Goal: Browse casually

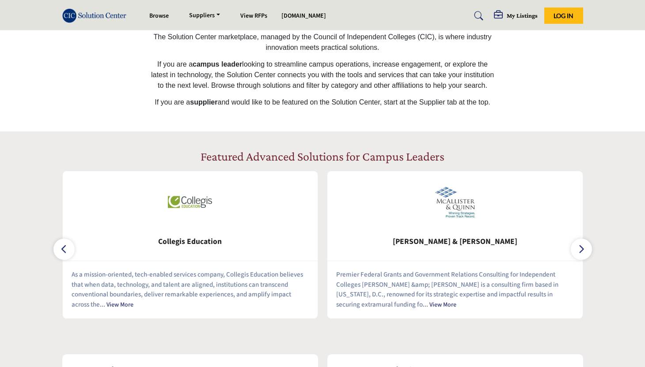
scroll to position [253, 0]
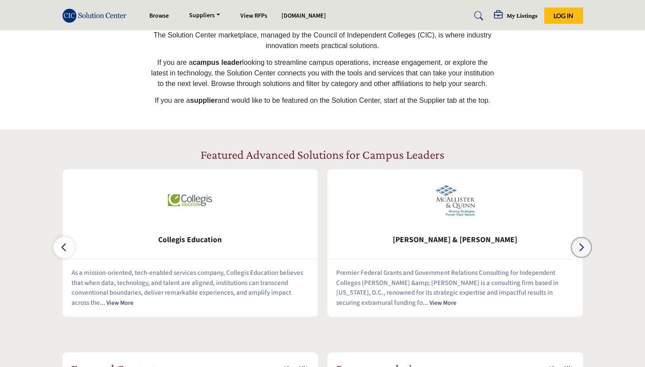
click at [586, 252] on button "button" at bounding box center [581, 247] width 21 height 21
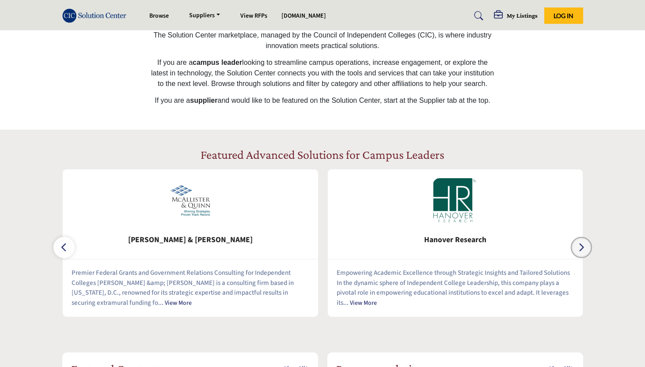
click at [586, 252] on button "button" at bounding box center [581, 247] width 21 height 21
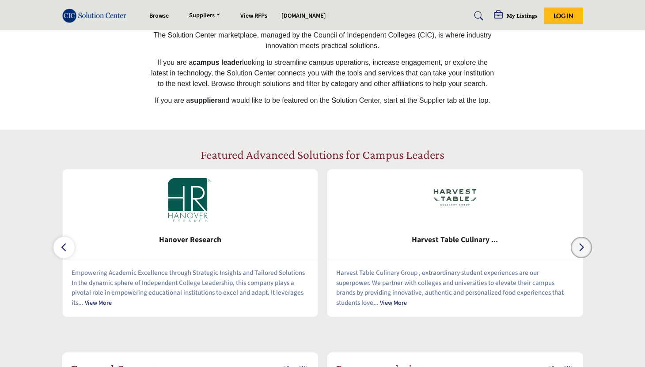
click at [586, 252] on button "button" at bounding box center [581, 247] width 21 height 21
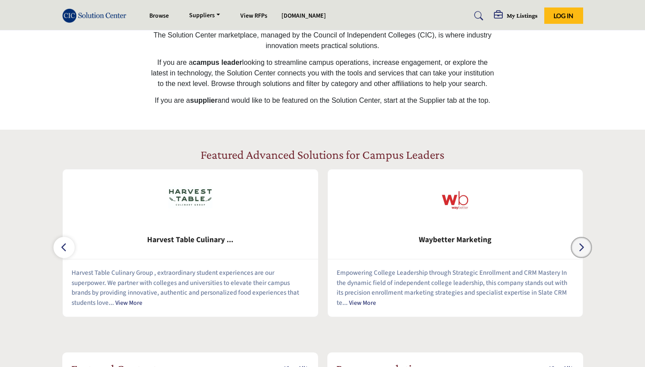
click at [586, 252] on button "button" at bounding box center [581, 247] width 21 height 21
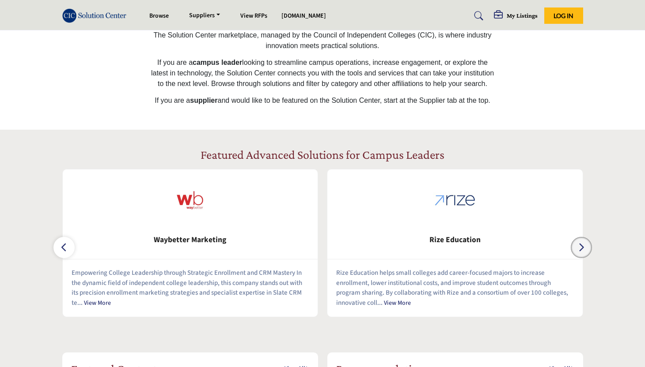
click at [586, 252] on button "button" at bounding box center [581, 247] width 21 height 21
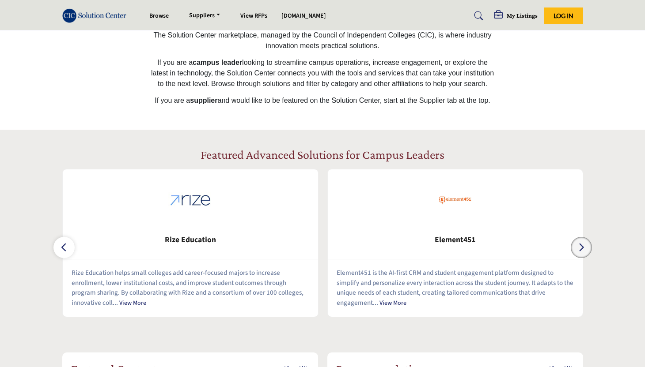
click at [586, 252] on button "button" at bounding box center [581, 247] width 21 height 21
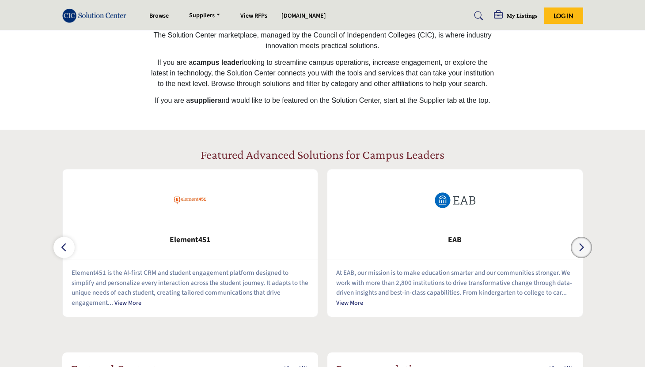
click at [586, 252] on button "button" at bounding box center [581, 247] width 21 height 21
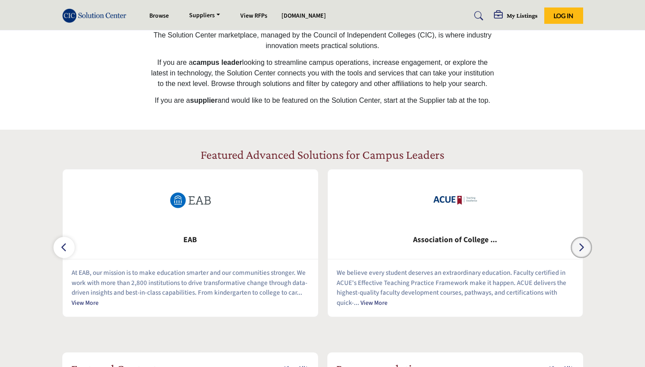
click at [586, 252] on button "button" at bounding box center [581, 247] width 21 height 21
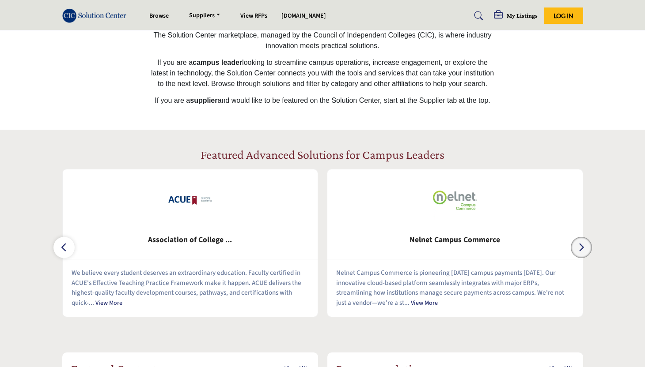
click at [586, 252] on button "button" at bounding box center [581, 247] width 21 height 21
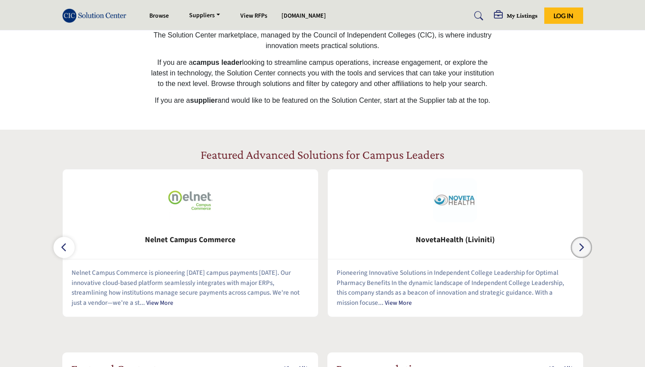
click at [586, 252] on button "button" at bounding box center [581, 247] width 21 height 21
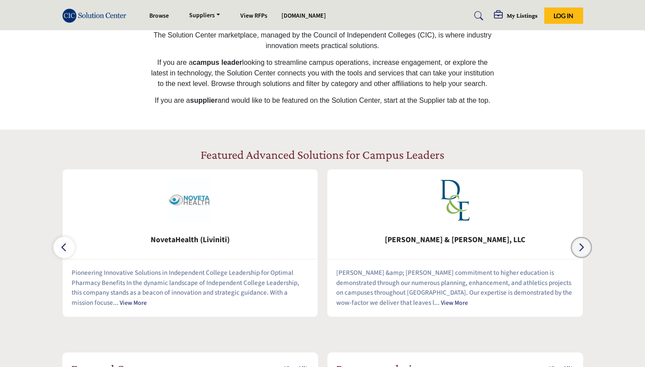
click at [586, 252] on button "button" at bounding box center [581, 247] width 21 height 21
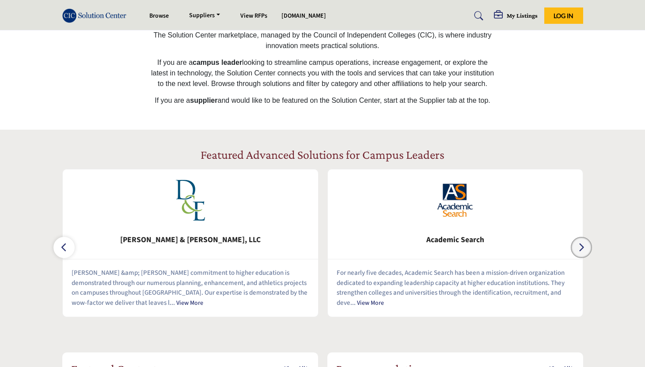
click at [586, 252] on button "button" at bounding box center [581, 247] width 21 height 21
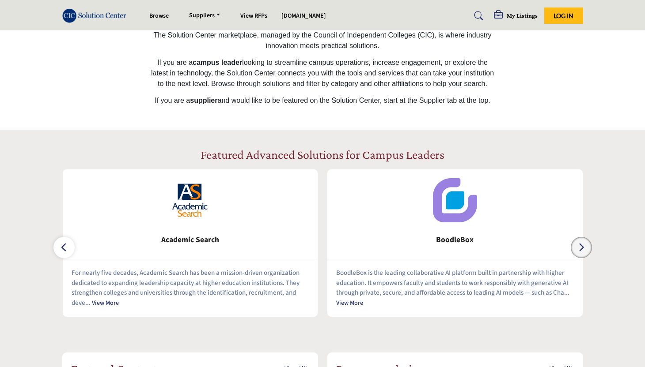
click at [586, 252] on button "button" at bounding box center [581, 247] width 21 height 21
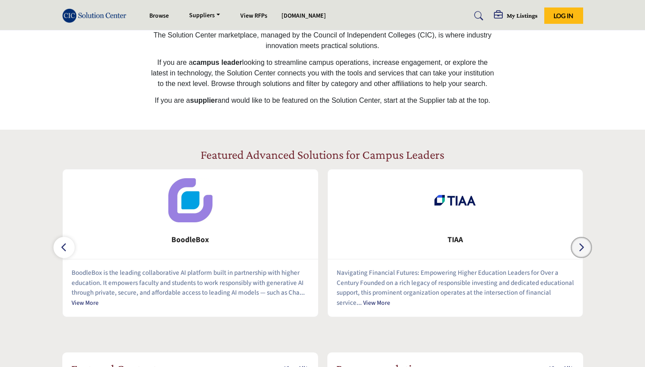
click at [586, 252] on button "button" at bounding box center [581, 247] width 21 height 21
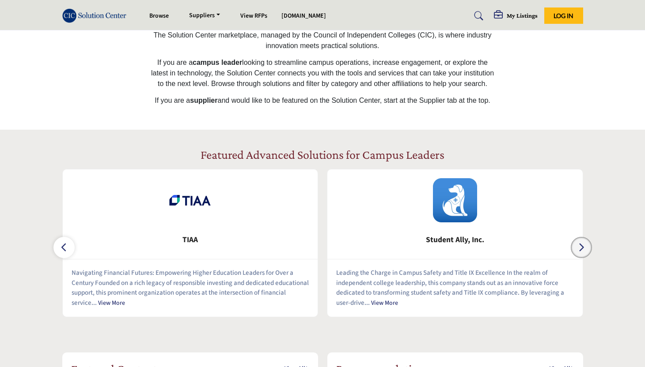
click at [586, 252] on button "button" at bounding box center [581, 247] width 21 height 21
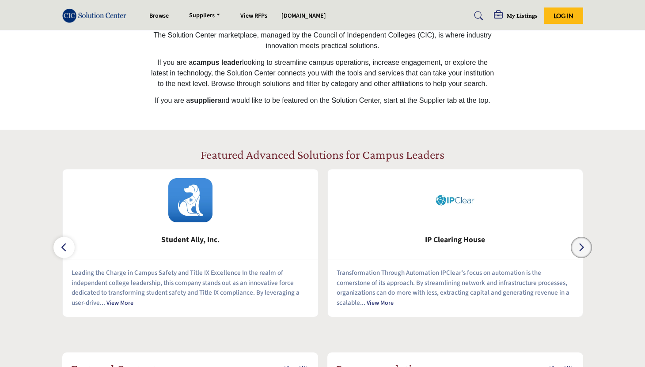
click at [586, 252] on button "button" at bounding box center [581, 247] width 21 height 21
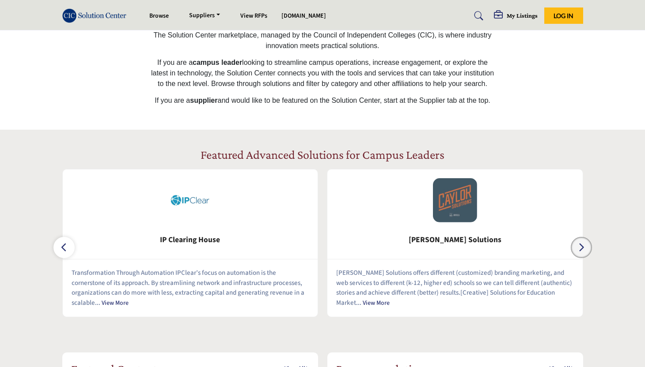
click at [586, 252] on button "button" at bounding box center [581, 247] width 21 height 21
click at [581, 250] on icon "button" at bounding box center [581, 247] width 7 height 11
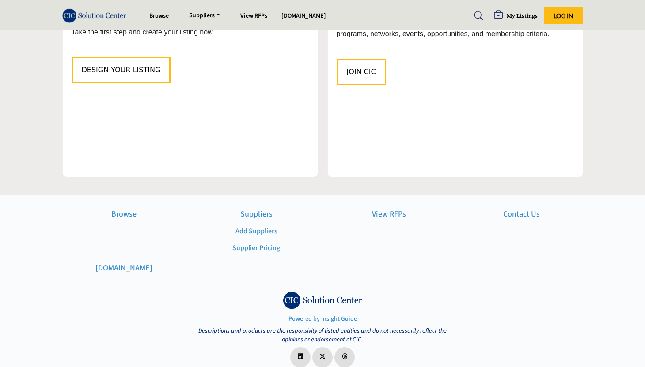
scroll to position [1035, 0]
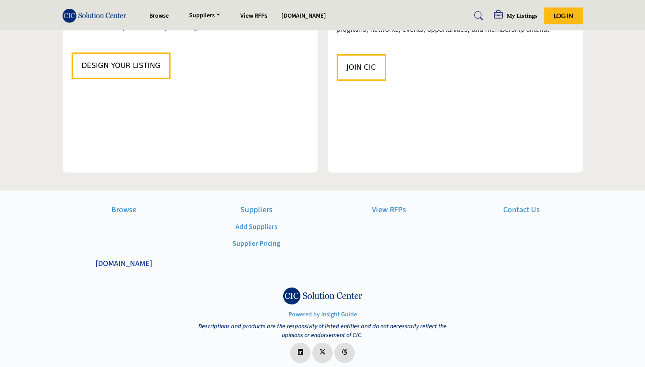
click at [126, 258] on p "[DOMAIN_NAME]" at bounding box center [123, 264] width 123 height 12
